Goal: Information Seeking & Learning: Learn about a topic

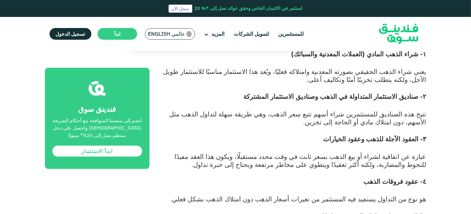
scroll to position [646, 0]
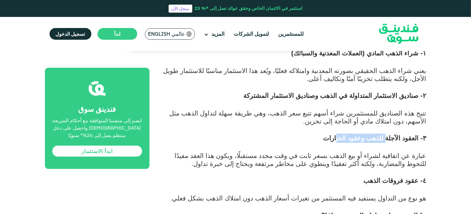
drag, startPoint x: 392, startPoint y: 77, endPoint x: 351, endPoint y: 81, distance: 40.8
click at [351, 134] on h3 "٣- العقود الآجلة للذهب وعقود الخيارات" at bounding box center [294, 143] width 263 height 18
click at [360, 151] on span "عبارة عن اتفاقية لشراء أو بيع الذهب بسعر ثابت في وقت محدد مستقبلًا، ويكون هذا ا…" at bounding box center [301, 159] width 252 height 16
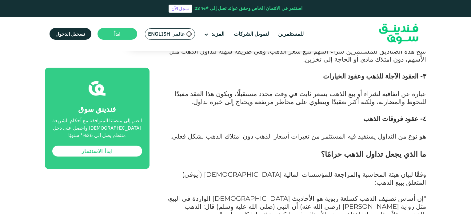
scroll to position [739, 0]
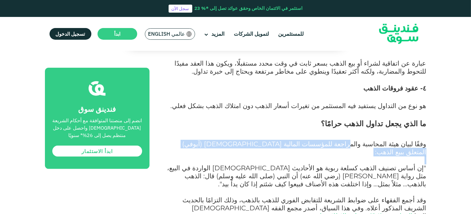
drag, startPoint x: 364, startPoint y: 83, endPoint x: 312, endPoint y: 90, distance: 52.7
click at [401, 156] on p at bounding box center [294, 160] width 263 height 8
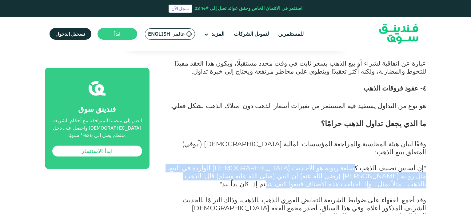
drag, startPoint x: 367, startPoint y: 94, endPoint x: 198, endPoint y: 101, distance: 169.8
click at [198, 164] on span ""إن أساس تصنيف الذهب كسلعة ربوية هو الأحاديث [DEMOGRAPHIC_DATA] الواردة في البي…" at bounding box center [296, 176] width 259 height 24
click at [244, 164] on span ""إن أساس تصنيف الذهب كسلعة ربوية هو الأحاديث [DEMOGRAPHIC_DATA] الواردة في البي…" at bounding box center [296, 176] width 259 height 24
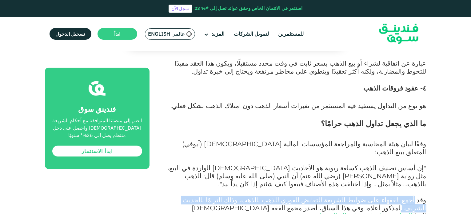
drag, startPoint x: 418, startPoint y: 117, endPoint x: 215, endPoint y: 114, distance: 203.2
click at [215, 196] on span "وقد أجمع الفقهاء على ضوابط الشريعة للتقابض الفوري للذهب بالذهب، وذلك التزامًا ب…" at bounding box center [305, 208] width 244 height 24
click at [222, 196] on p "وقد أجمع الفقهاء على ضوابط الشريعة للتقابض الفوري للذهب بالذهب، وذلك التزامًا ب…" at bounding box center [294, 208] width 263 height 24
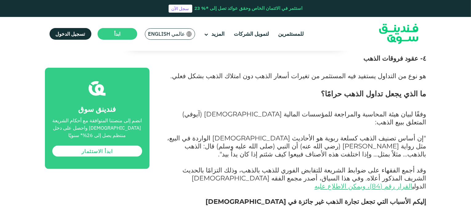
scroll to position [770, 0]
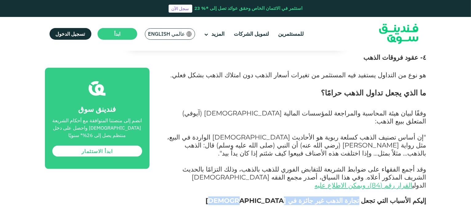
drag, startPoint x: 373, startPoint y: 113, endPoint x: 271, endPoint y: 113, distance: 102.8
click at [271, 197] on p "إليكم الأسباب التي تجعل تجارة الذهب غير جائزة في [DEMOGRAPHIC_DATA]" at bounding box center [294, 201] width 263 height 8
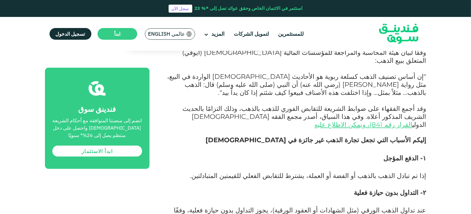
scroll to position [831, 0]
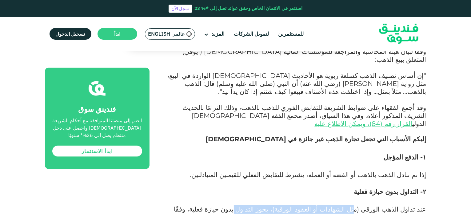
drag, startPoint x: 369, startPoint y: 116, endPoint x: 286, endPoint y: 117, distance: 83.7
click at [275, 205] on span "عند تداول الذهب الورقي (مثل الشهادات أو العقود الورقية)، يجوز التداول بدون حياز…" at bounding box center [300, 213] width 252 height 16
click at [294, 205] on span "عند تداول الذهب الورقي (مثل الشهادات أو العقود الورقية)، يجوز التداول بدون حياز…" at bounding box center [300, 213] width 252 height 16
drag, startPoint x: 328, startPoint y: 119, endPoint x: 214, endPoint y: 123, distance: 113.6
click at [214, 206] on p "عند تداول الذهب الورقي (مثل الشهادات أو العقود الورقية)، يجوز التداول بدون حياز…" at bounding box center [294, 218] width 263 height 24
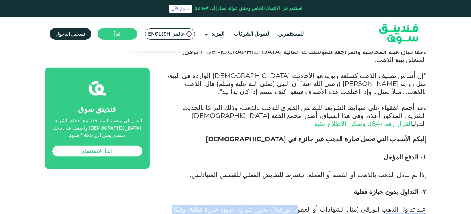
click at [225, 206] on p "عند تداول الذهب الورقي (مثل الشهادات أو العقود الورقية)، يجوز التداول بدون حياز…" at bounding box center [294, 218] width 263 height 24
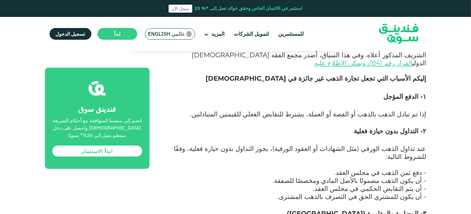
scroll to position [893, 0]
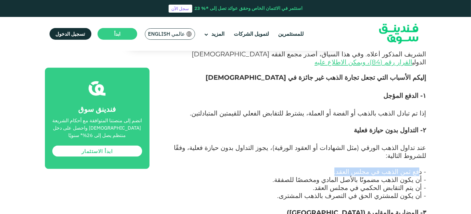
drag, startPoint x: 418, startPoint y: 70, endPoint x: 339, endPoint y: 71, distance: 79.4
click at [339, 168] on p "- دفع ثمن الذهب في مجلس العقد." at bounding box center [294, 172] width 263 height 8
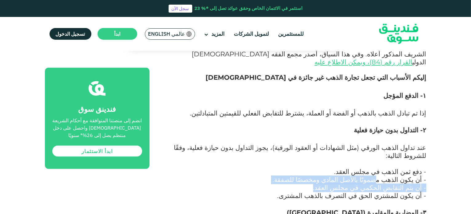
drag, startPoint x: 387, startPoint y: 78, endPoint x: 340, endPoint y: 87, distance: 48.1
click at [340, 87] on div "لماذا يُعد تداول الذهب خيارًا استثماريًا شائعًا؟ الاستثمار ظاهرة متزايدة في مجت…" at bounding box center [294, 125] width 263 height 1418
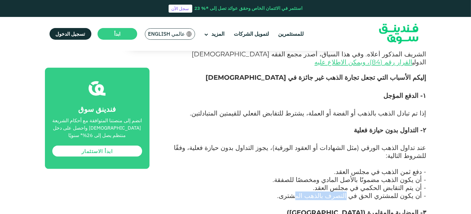
drag, startPoint x: 364, startPoint y: 93, endPoint x: 323, endPoint y: 97, distance: 42.1
click at [324, 191] on span "- أن يكون للمشتري الحق في التصرف بالذهب المشترى." at bounding box center [352, 195] width 149 height 8
click at [324, 192] on p "- أن يكون للمشتري الحق في التصرف بالذهب المشترى." at bounding box center [294, 200] width 263 height 16
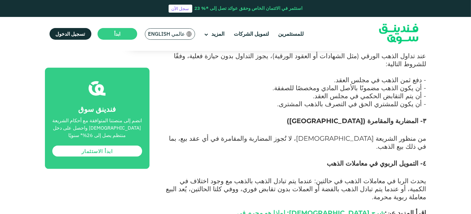
scroll to position [985, 0]
drag, startPoint x: 331, startPoint y: 129, endPoint x: 237, endPoint y: 143, distance: 95.2
click at [237, 143] on div "لماذا يُعد تداول الذهب خيارًا استثماريًا شائعًا؟ الاستثمار ظاهرة متزايدة في مجت…" at bounding box center [294, 33] width 263 height 1418
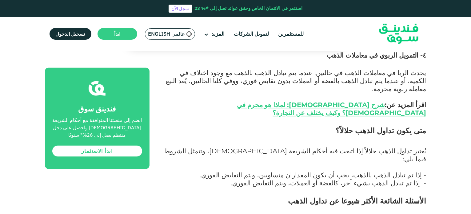
scroll to position [1108, 0]
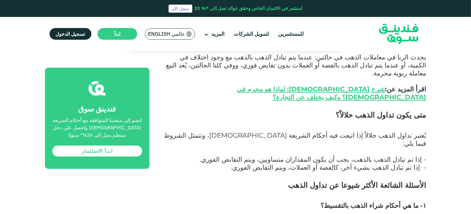
drag, startPoint x: 412, startPoint y: 117, endPoint x: 251, endPoint y: 119, distance: 161.3
drag, startPoint x: 275, startPoint y: 110, endPoint x: 227, endPoint y: 119, distance: 49.1
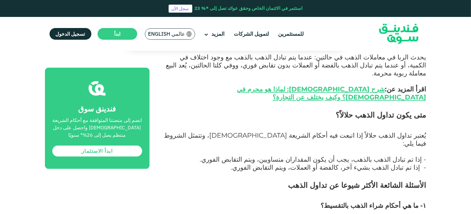
drag, startPoint x: 405, startPoint y: 144, endPoint x: 318, endPoint y: 144, distance: 87.7
drag, startPoint x: 399, startPoint y: 149, endPoint x: 330, endPoint y: 152, distance: 69.3
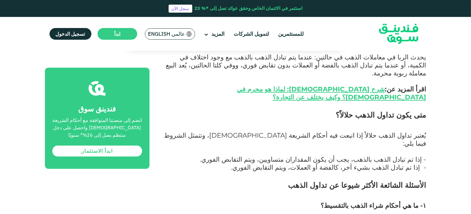
drag, startPoint x: 390, startPoint y: 157, endPoint x: 291, endPoint y: 153, distance: 98.6
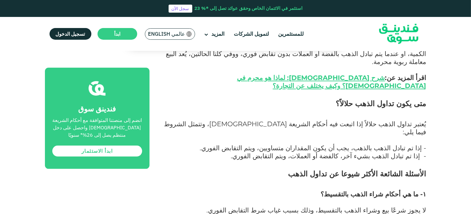
scroll to position [1139, 0]
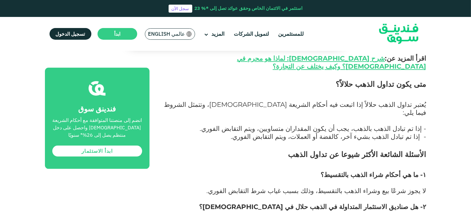
drag, startPoint x: 374, startPoint y: 135, endPoint x: 177, endPoint y: 141, distance: 197.1
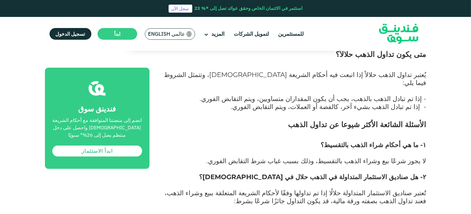
scroll to position [1170, 0]
